Goal: Task Accomplishment & Management: Use online tool/utility

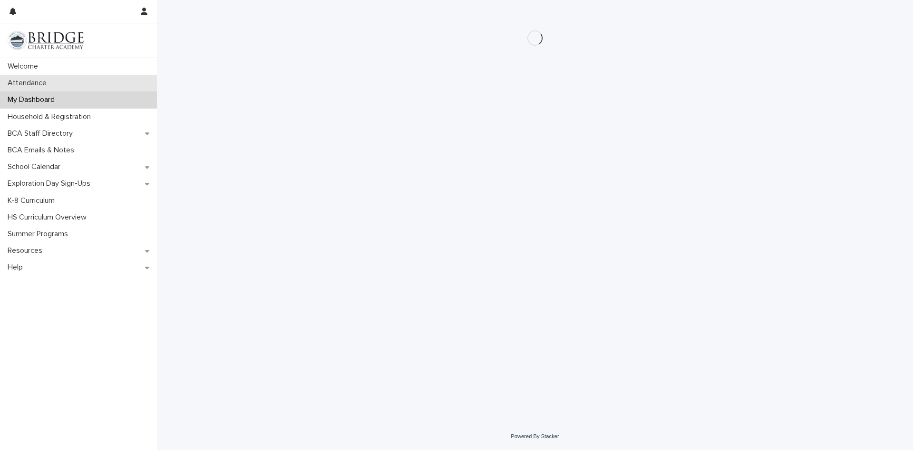
click at [98, 81] on div "Attendance" at bounding box center [78, 83] width 157 height 17
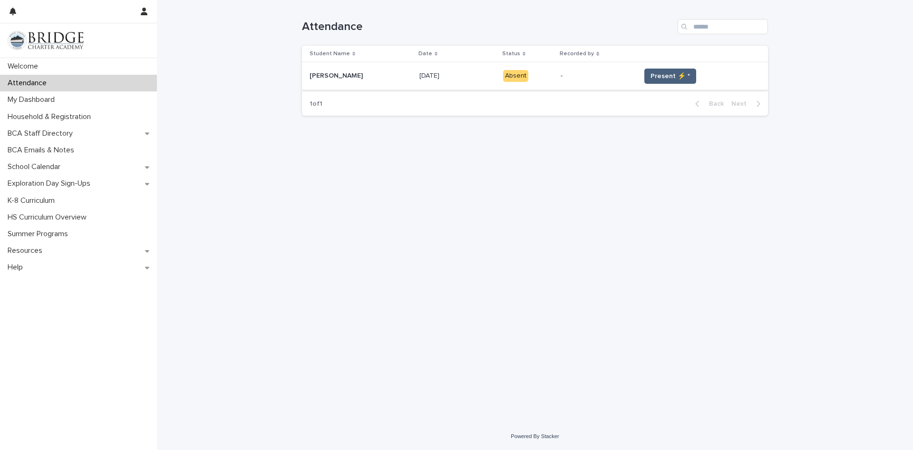
click at [651, 79] on span "Present ⚡ *" at bounding box center [670, 76] width 39 height 10
click at [659, 71] on span "Present ⚡ *" at bounding box center [670, 76] width 39 height 10
click at [659, 71] on p "Student" at bounding box center [676, 76] width 92 height 12
